Goal: Task Accomplishment & Management: Use online tool/utility

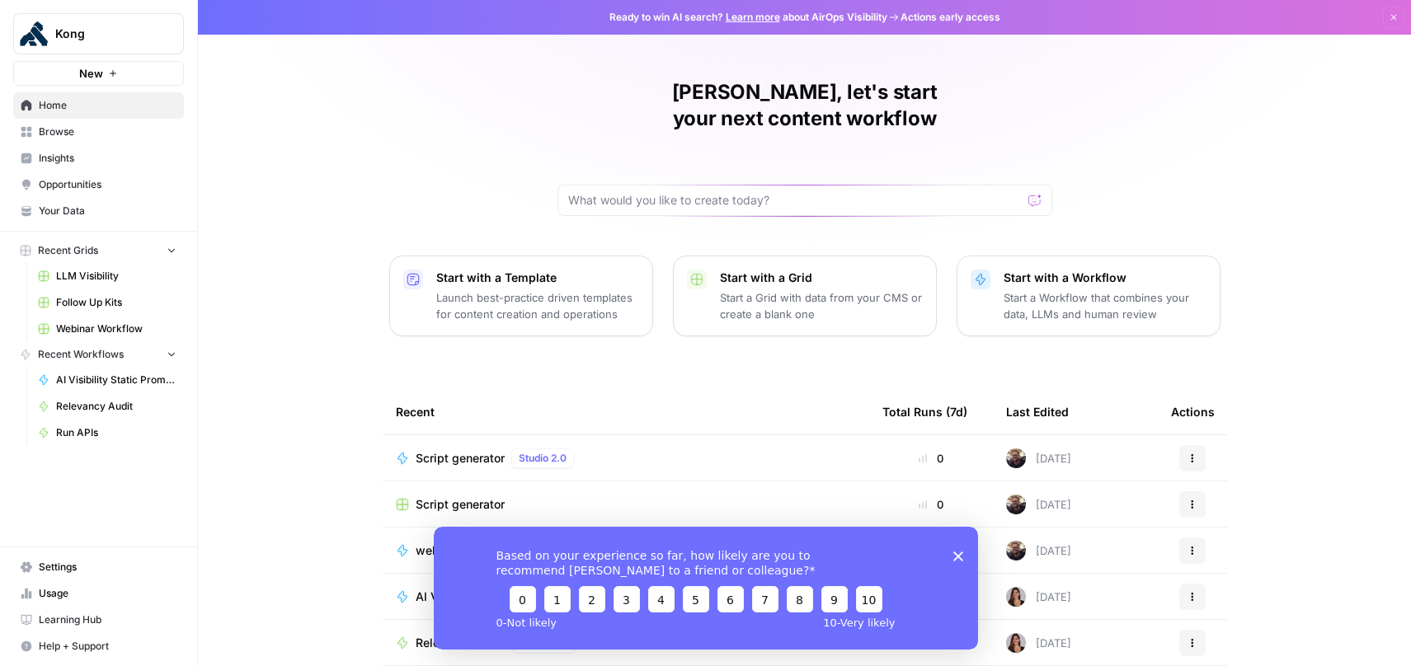
scroll to position [92, 0]
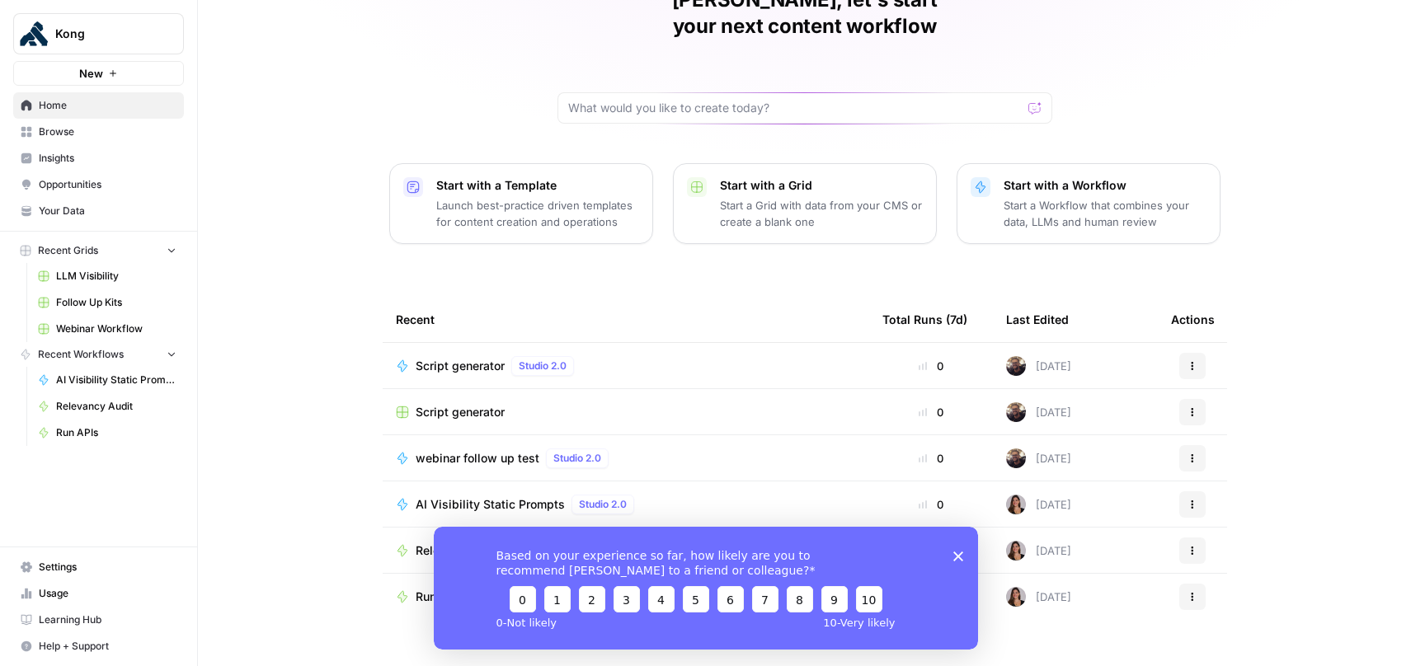
click at [456, 358] on span "Script generator" at bounding box center [460, 366] width 89 height 16
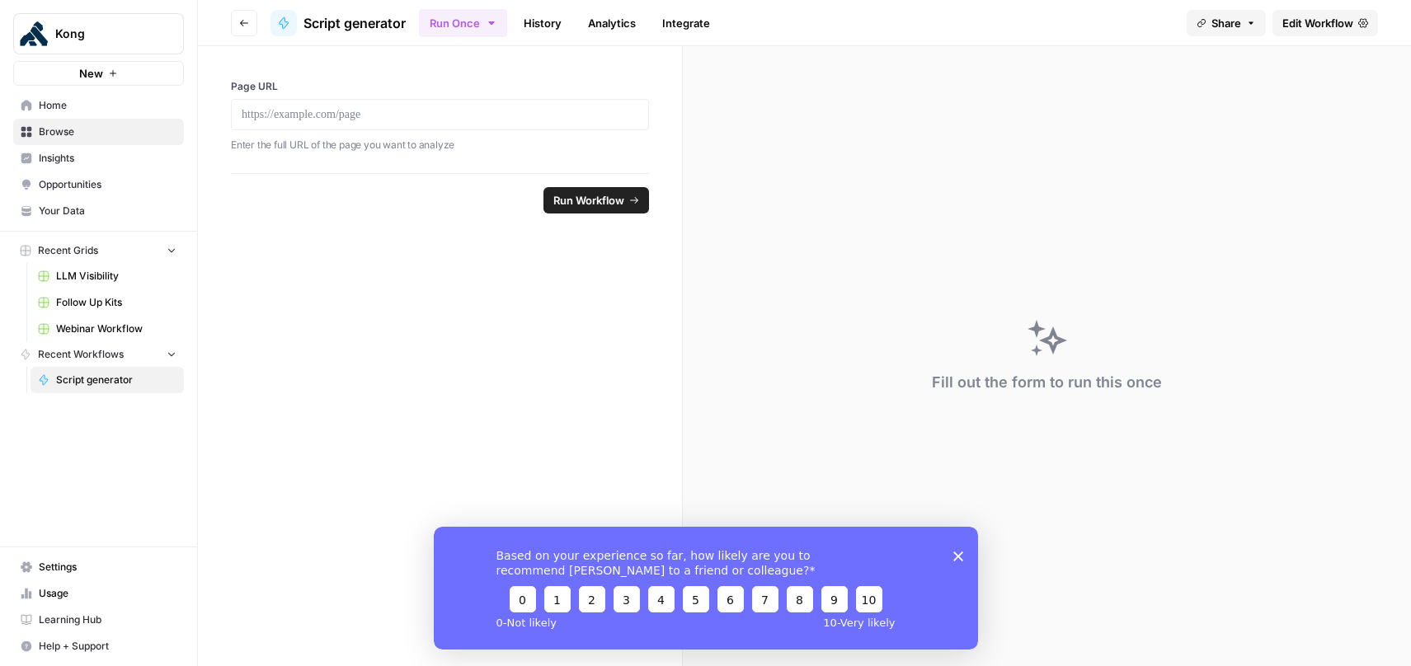
click at [1253, 21] on icon "button" at bounding box center [1251, 23] width 10 height 10
click at [1230, 104] on button "Copy" at bounding box center [1257, 103] width 54 height 16
click at [393, 120] on p at bounding box center [440, 114] width 397 height 16
click at [633, 198] on icon "submit" at bounding box center [634, 200] width 10 height 10
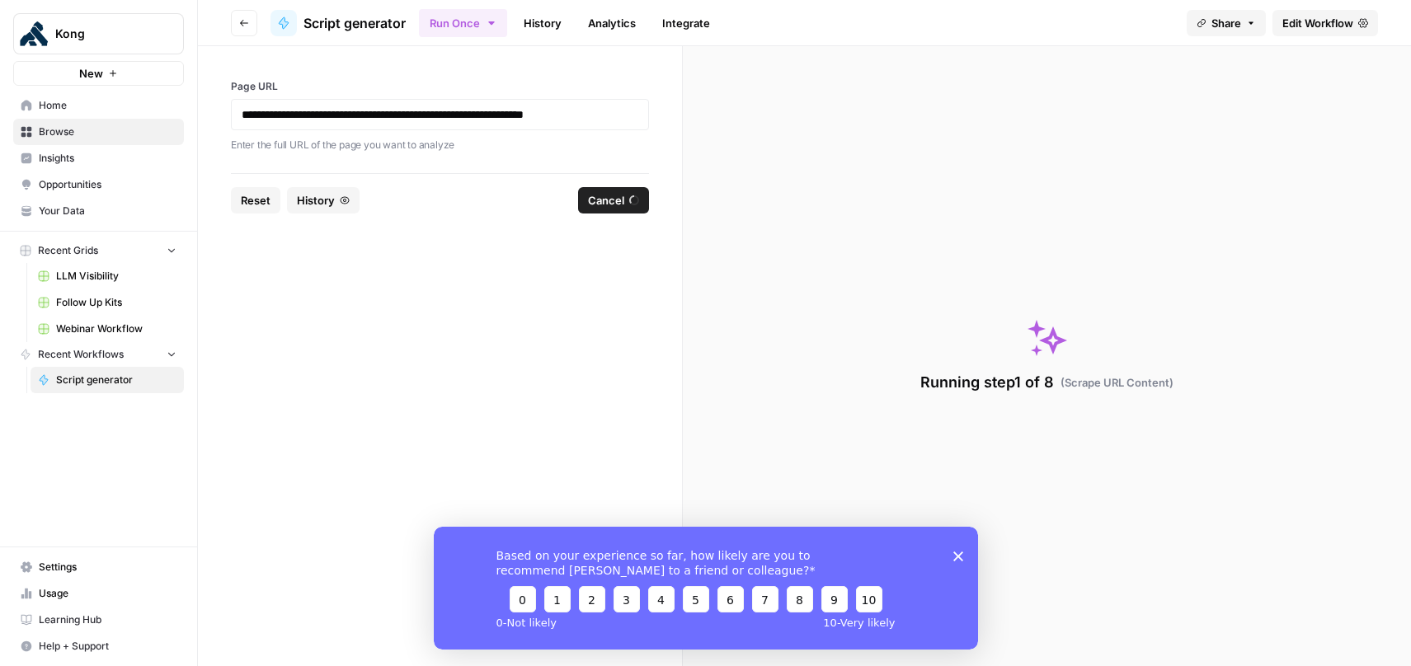
click at [951, 561] on div "Based on your experience so far, how likely are you to recommend [PERSON_NAME] …" at bounding box center [705, 587] width 544 height 123
click at [957, 559] on icon "Close survey" at bounding box center [957, 556] width 10 height 10
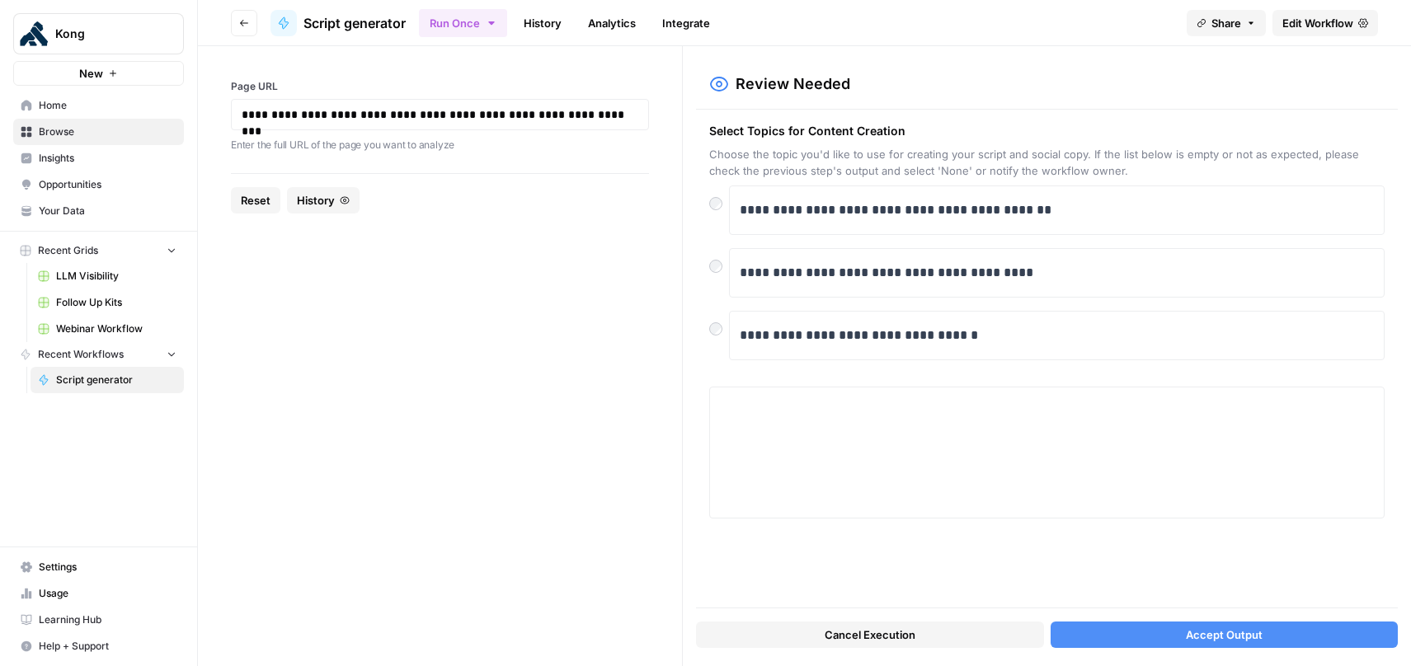
click at [1268, 637] on button "Accept Output" at bounding box center [1224, 635] width 347 height 26
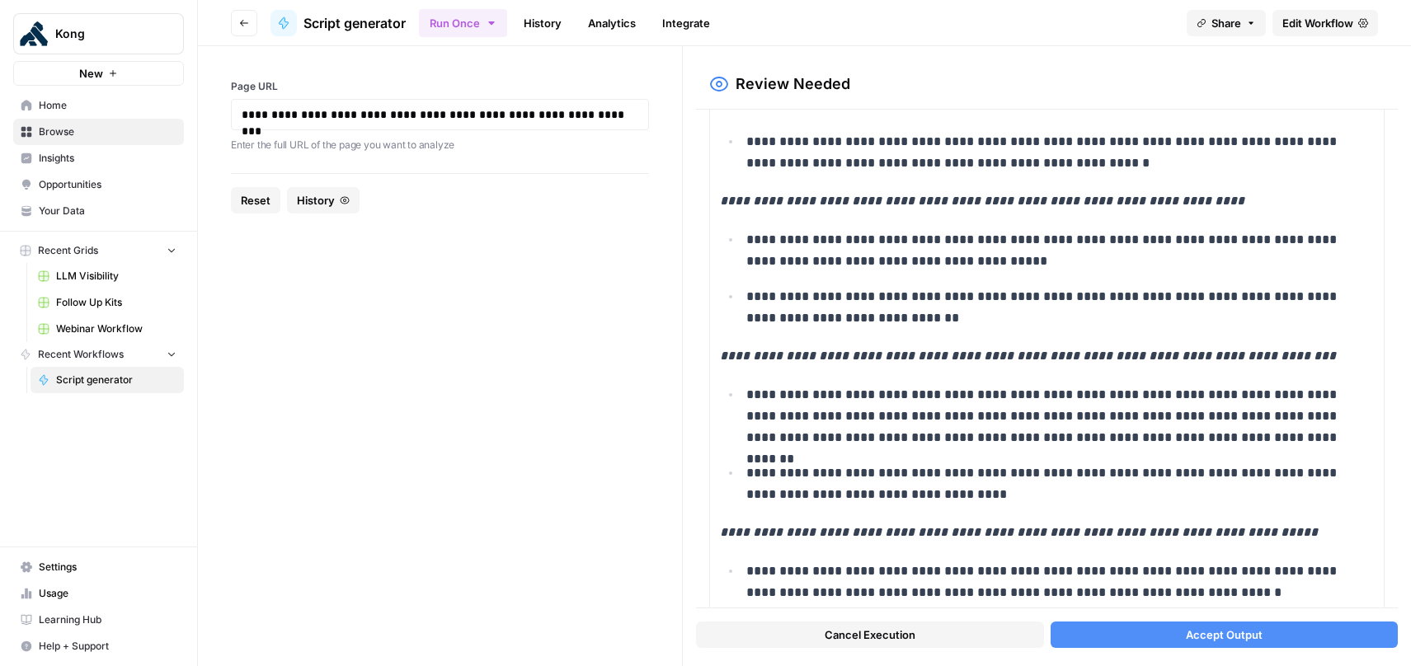
scroll to position [1126, 0]
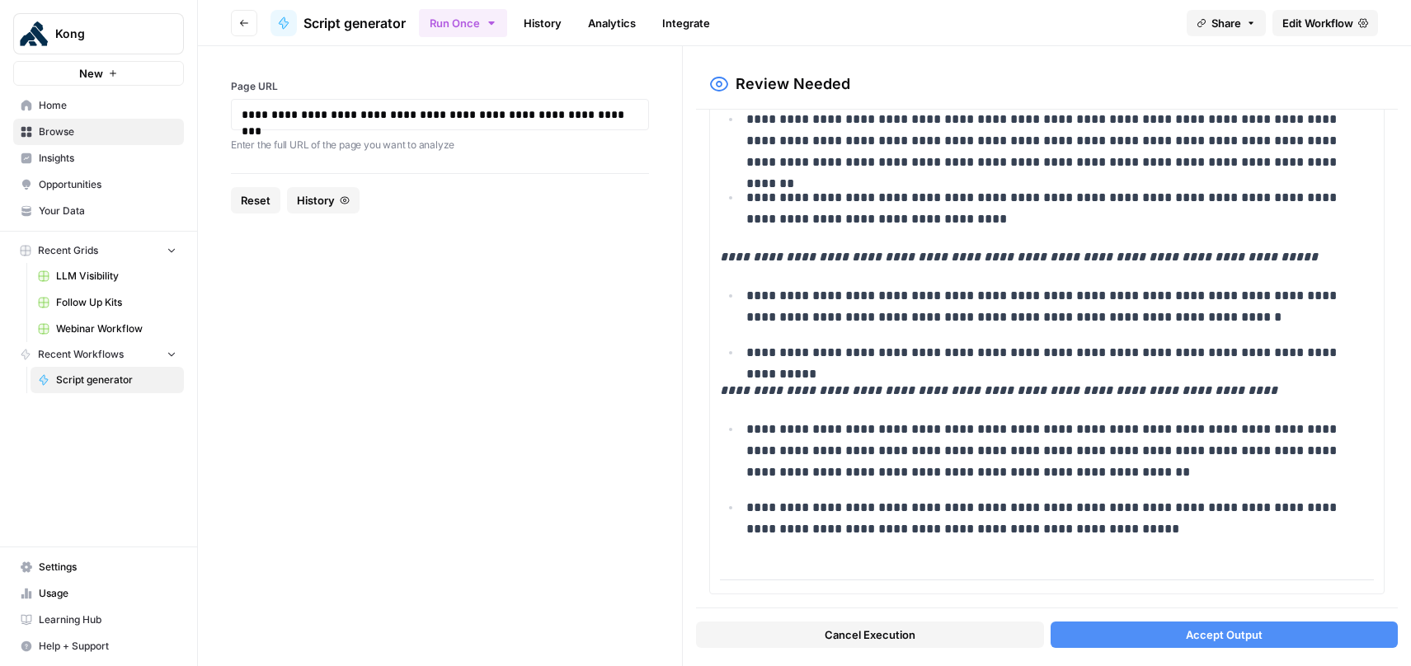
click at [1182, 631] on button "Accept Output" at bounding box center [1224, 635] width 347 height 26
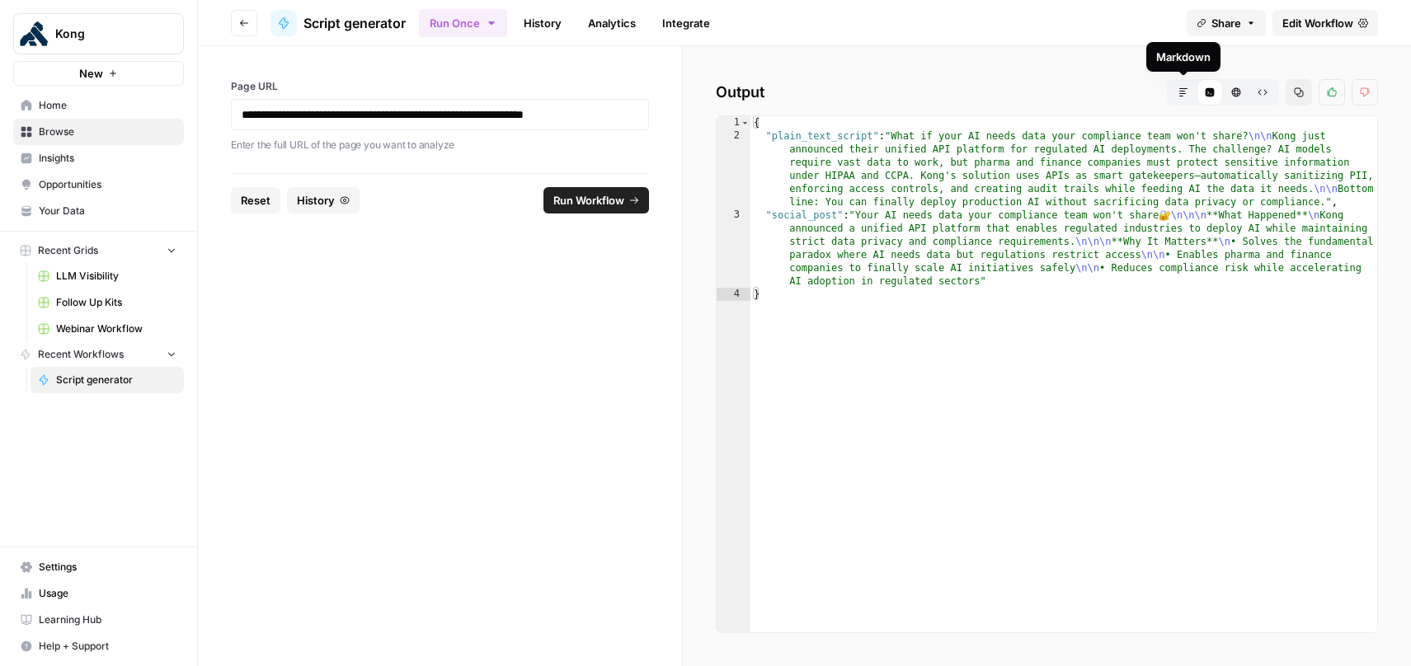
click at [1184, 91] on icon "button" at bounding box center [1183, 92] width 10 height 10
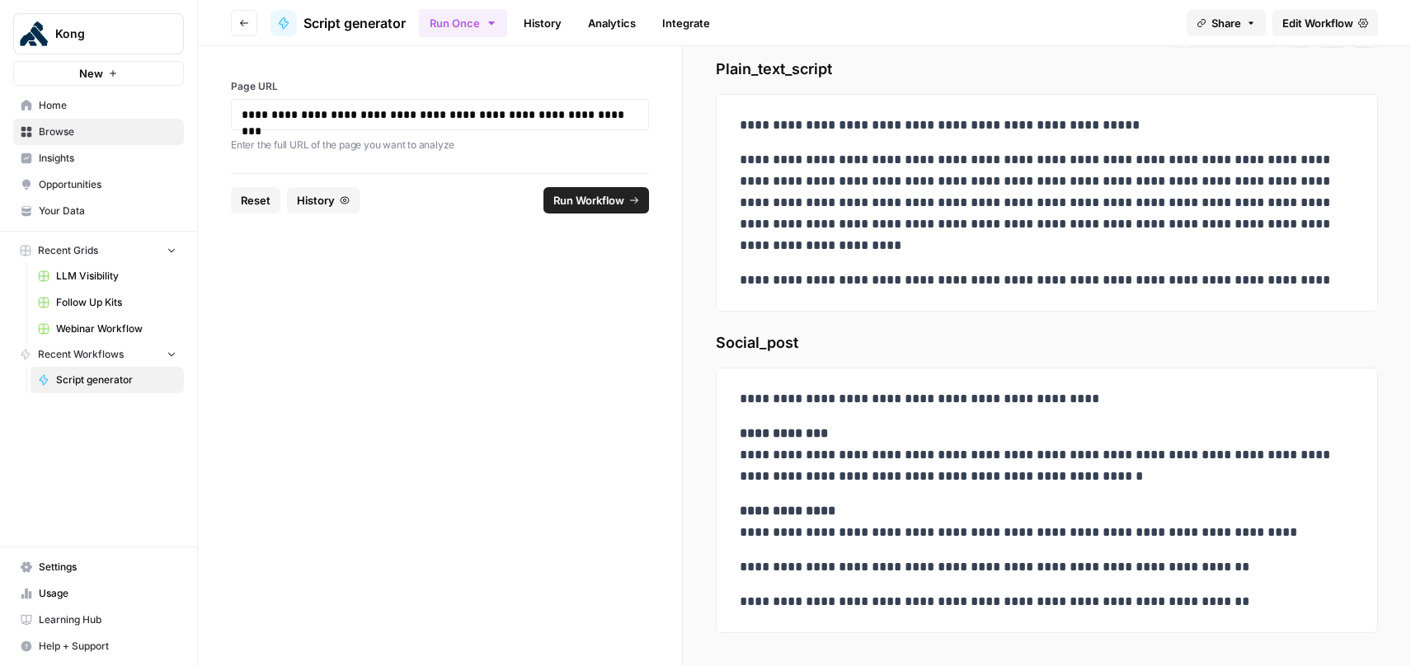
scroll to position [37, 0]
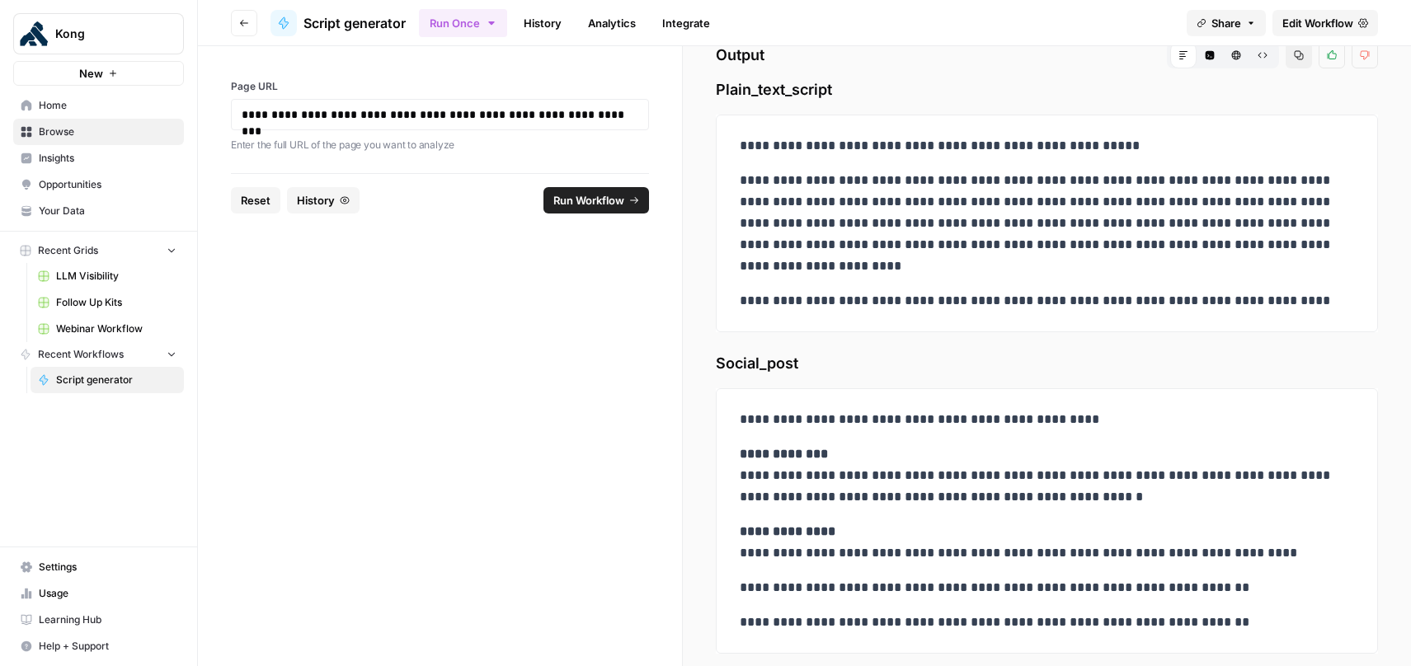
click at [1296, 26] on span "Edit Workflow" at bounding box center [1317, 23] width 71 height 16
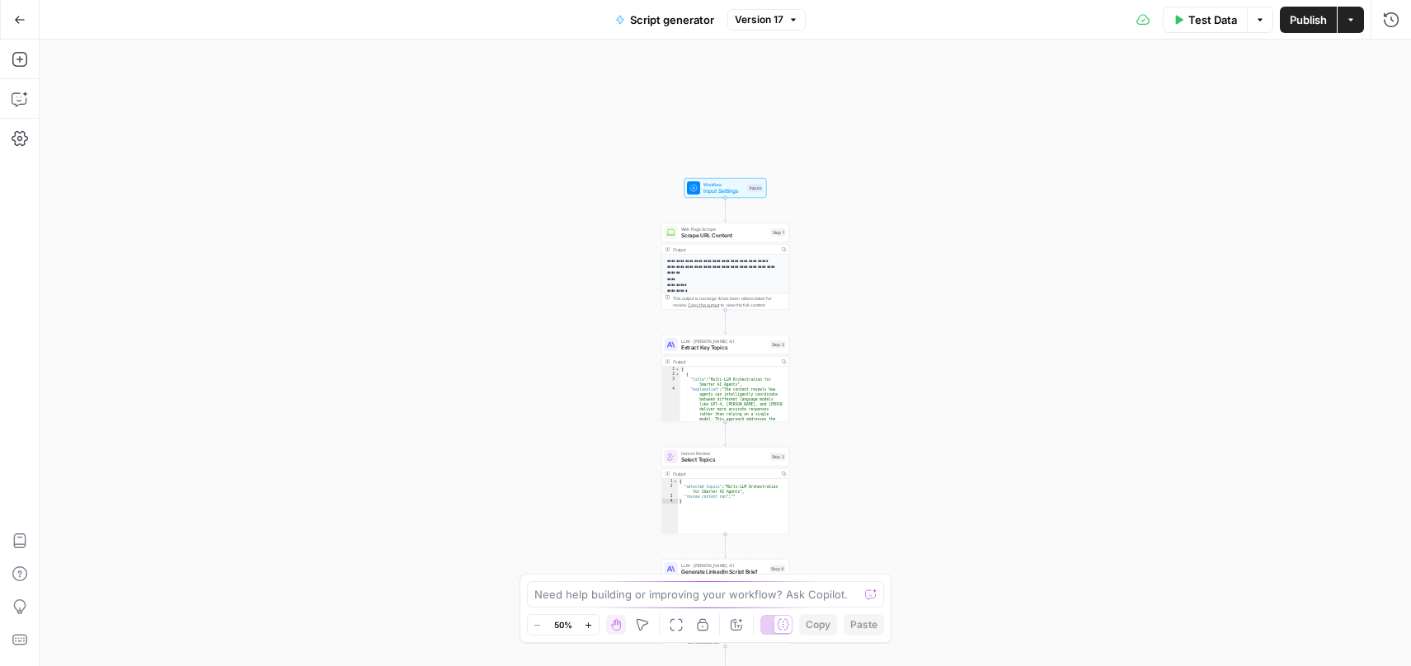
click at [587, 625] on icon "button" at bounding box center [588, 625] width 6 height 6
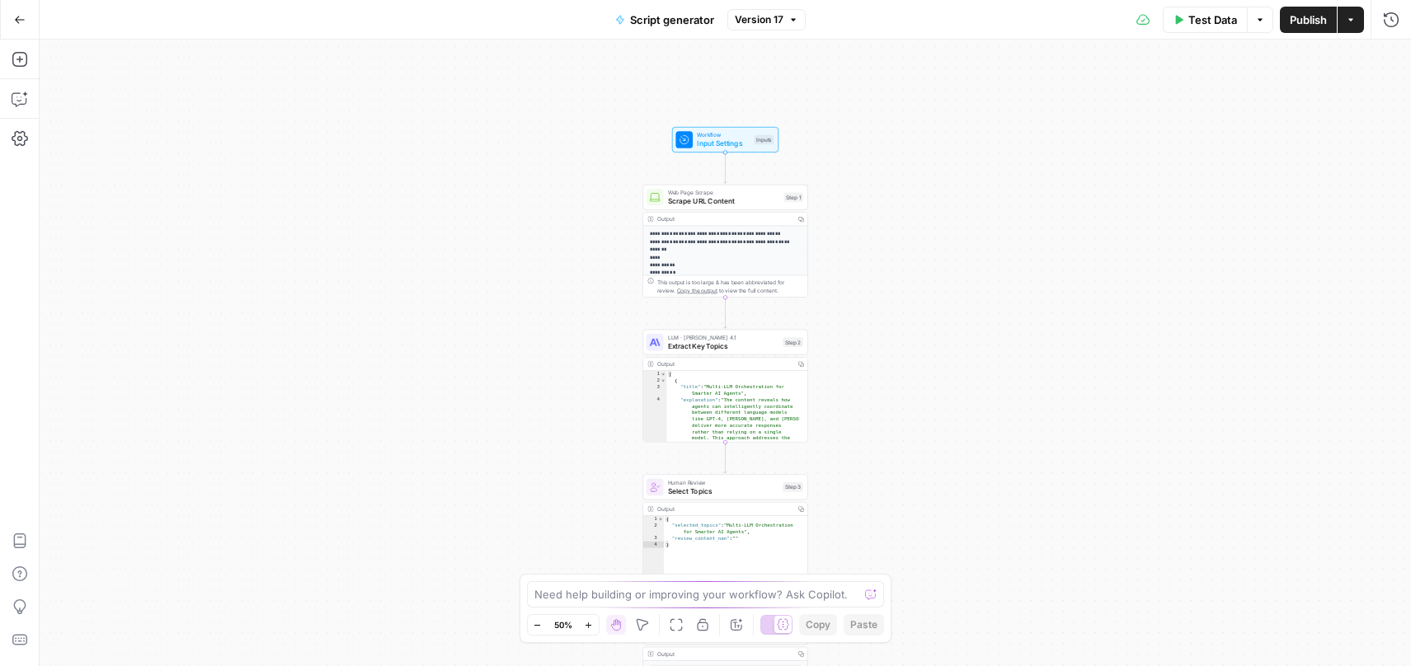
click at [587, 628] on icon "button" at bounding box center [588, 625] width 9 height 9
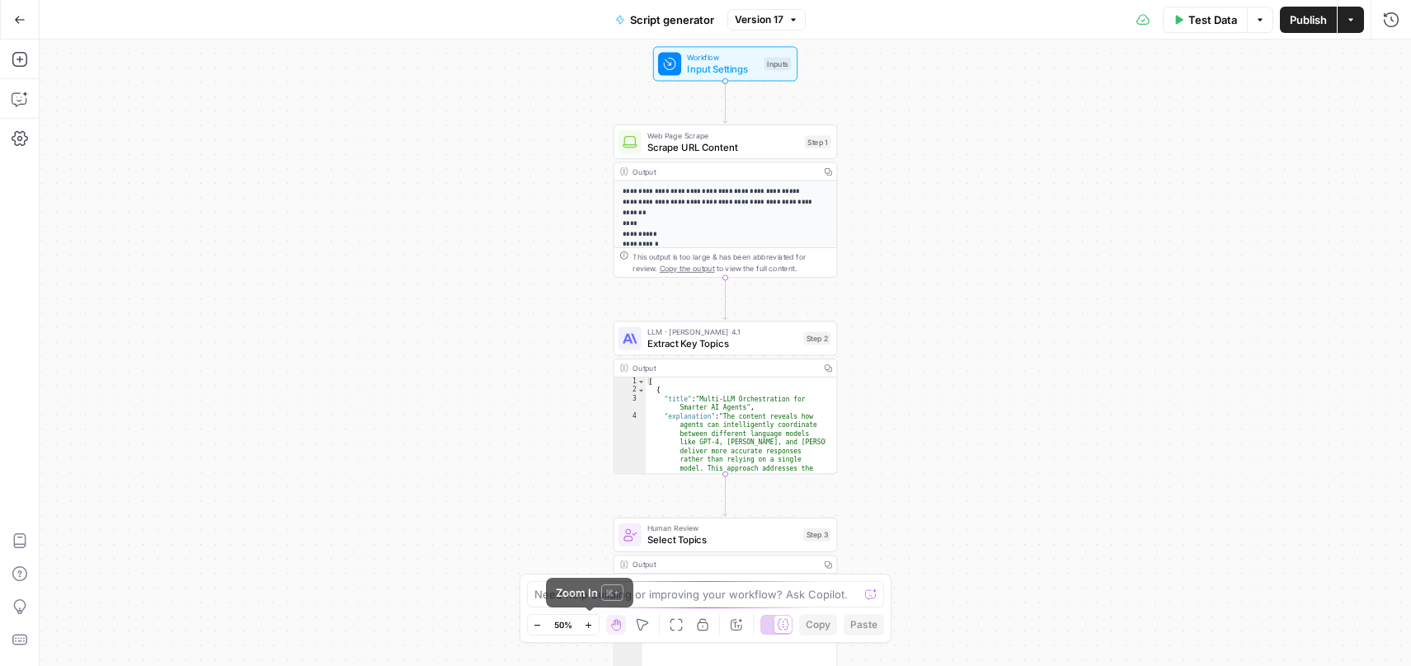
click at [587, 628] on icon "button" at bounding box center [588, 625] width 9 height 9
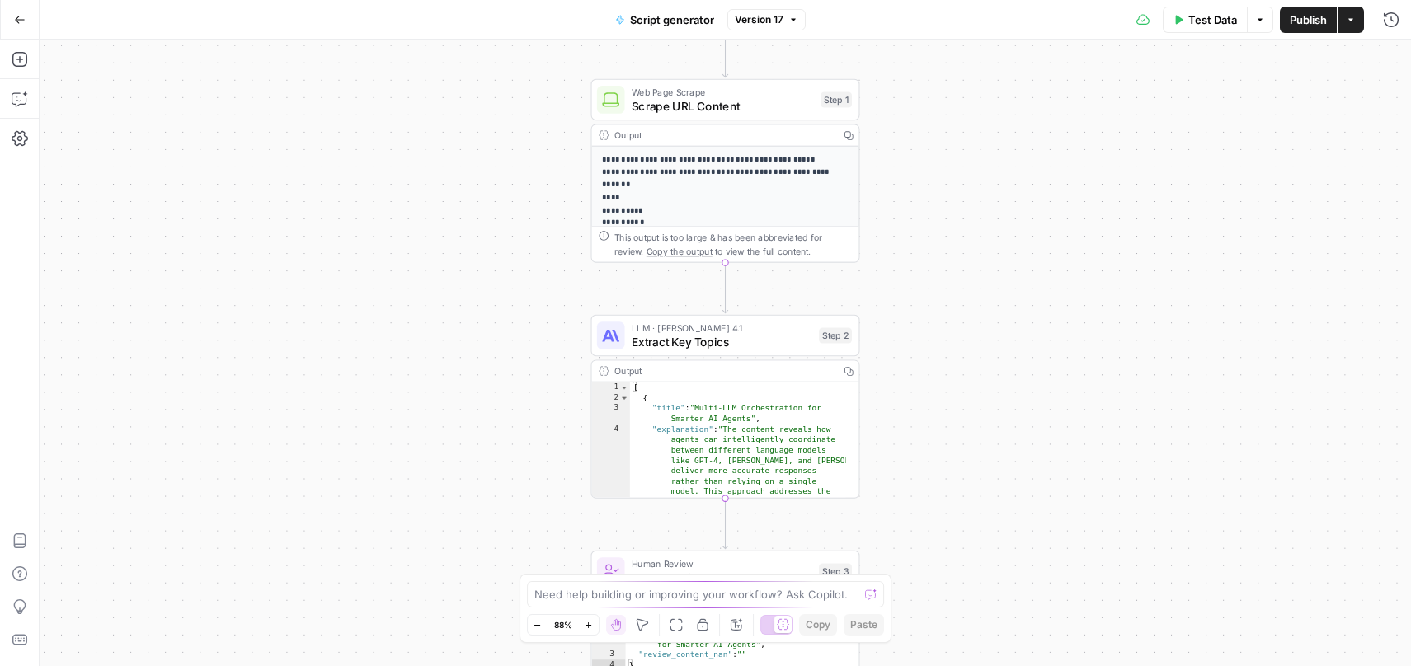
click at [587, 628] on icon "button" at bounding box center [588, 625] width 9 height 9
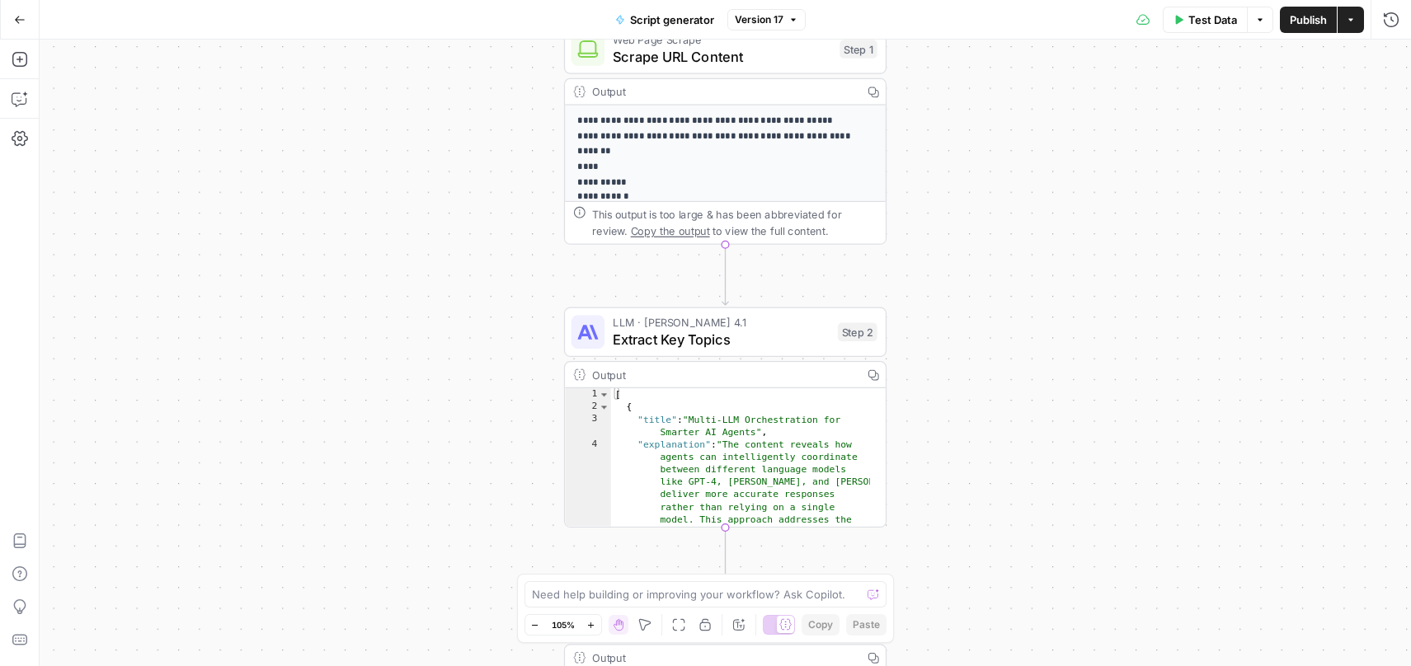
click at [587, 628] on icon "button" at bounding box center [590, 625] width 9 height 9
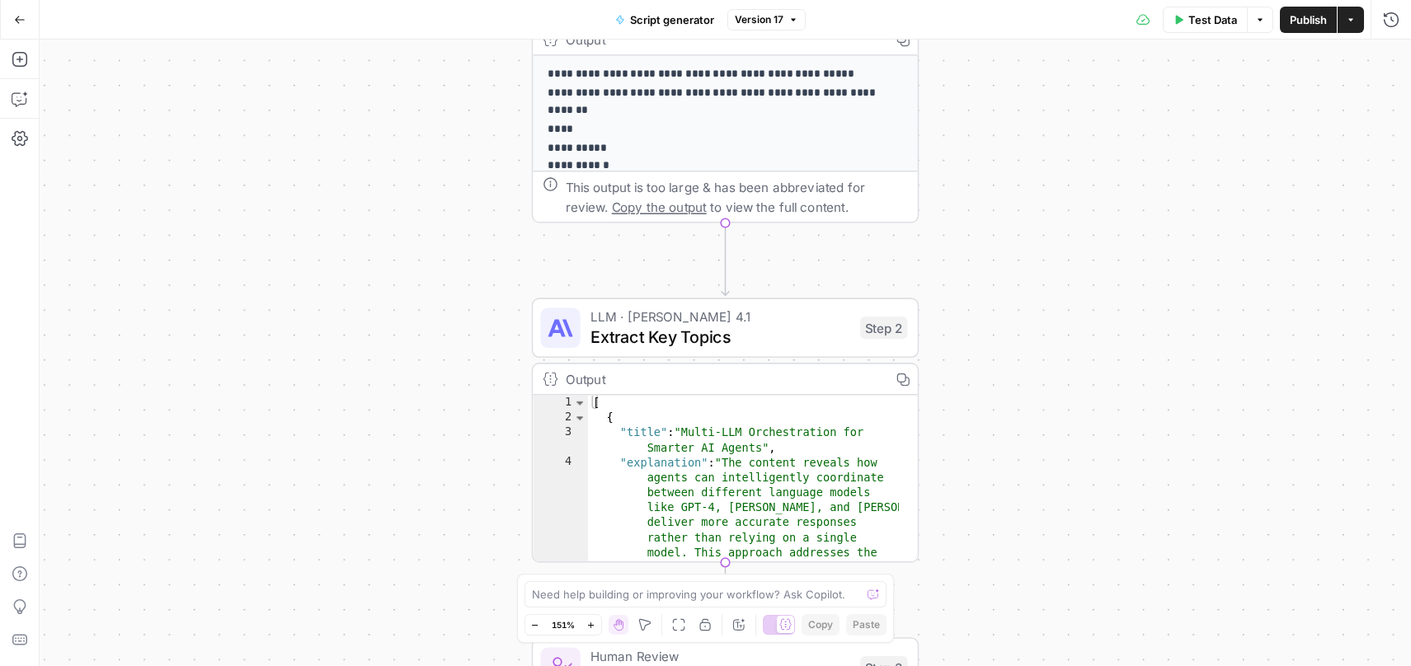
click at [587, 628] on icon "button" at bounding box center [590, 625] width 9 height 9
